Goal: Task Accomplishment & Management: Manage account settings

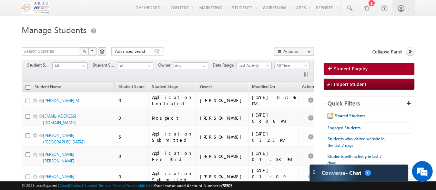
click at [121, 26] on h1 "Manage Students" at bounding box center [218, 28] width 393 height 13
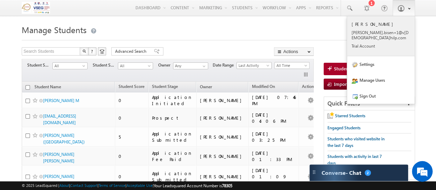
click at [395, 31] on p "neetu .bise n+1@v idyas hilp. com" at bounding box center [381, 35] width 59 height 10
